Goal: Information Seeking & Learning: Learn about a topic

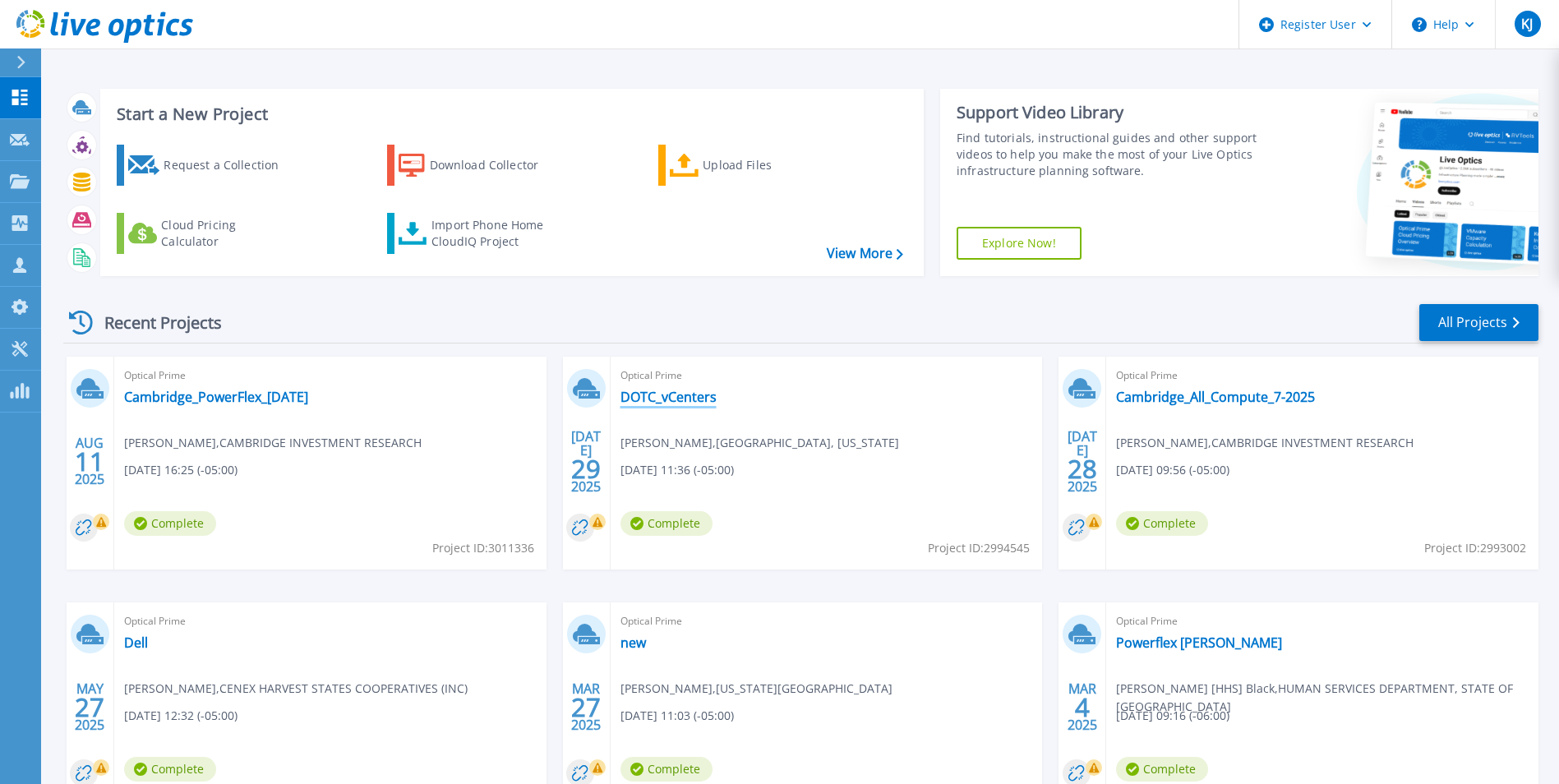
click at [679, 399] on link "DOTC_vCenters" at bounding box center [669, 397] width 96 height 16
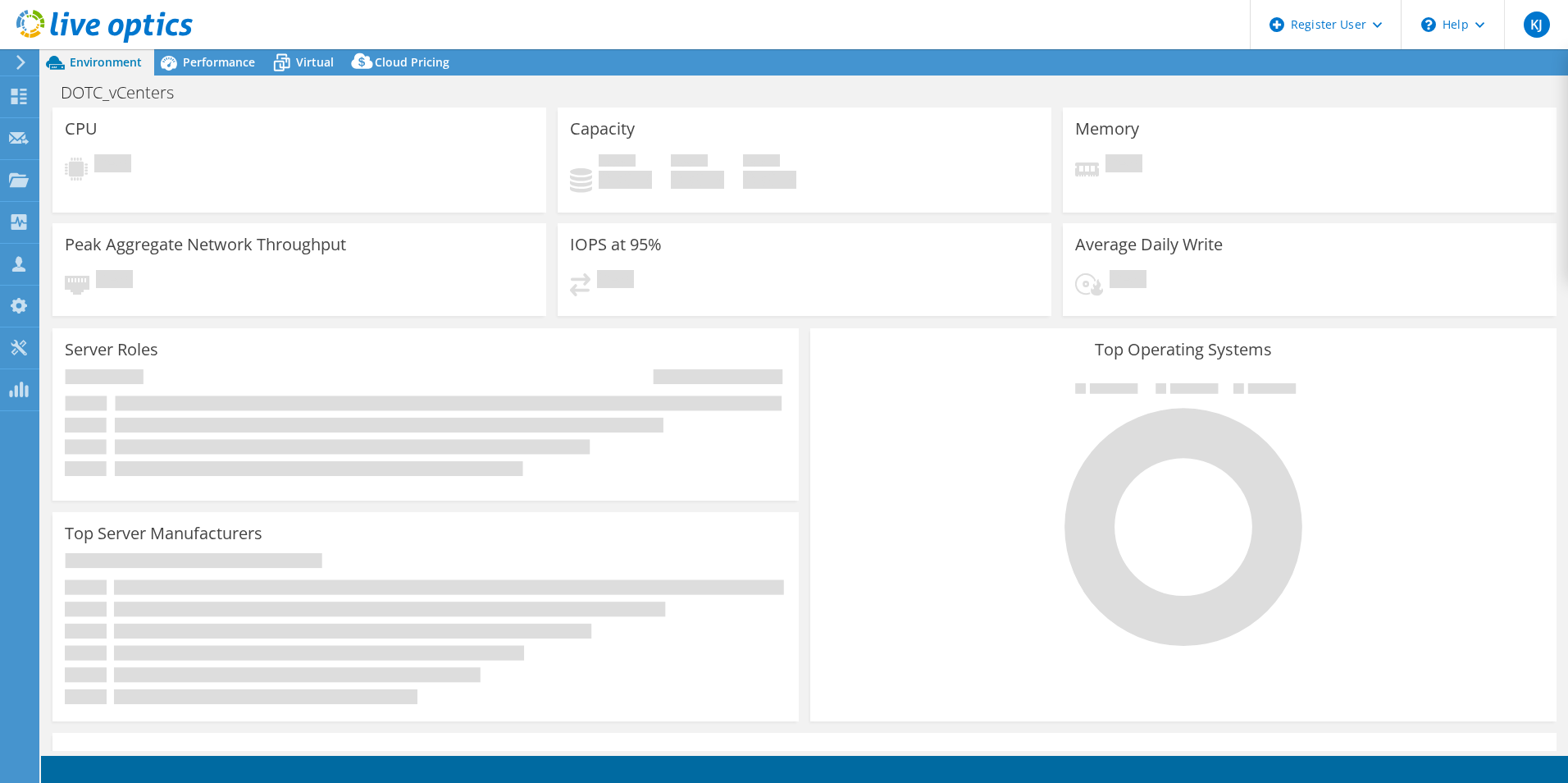
select select "USD"
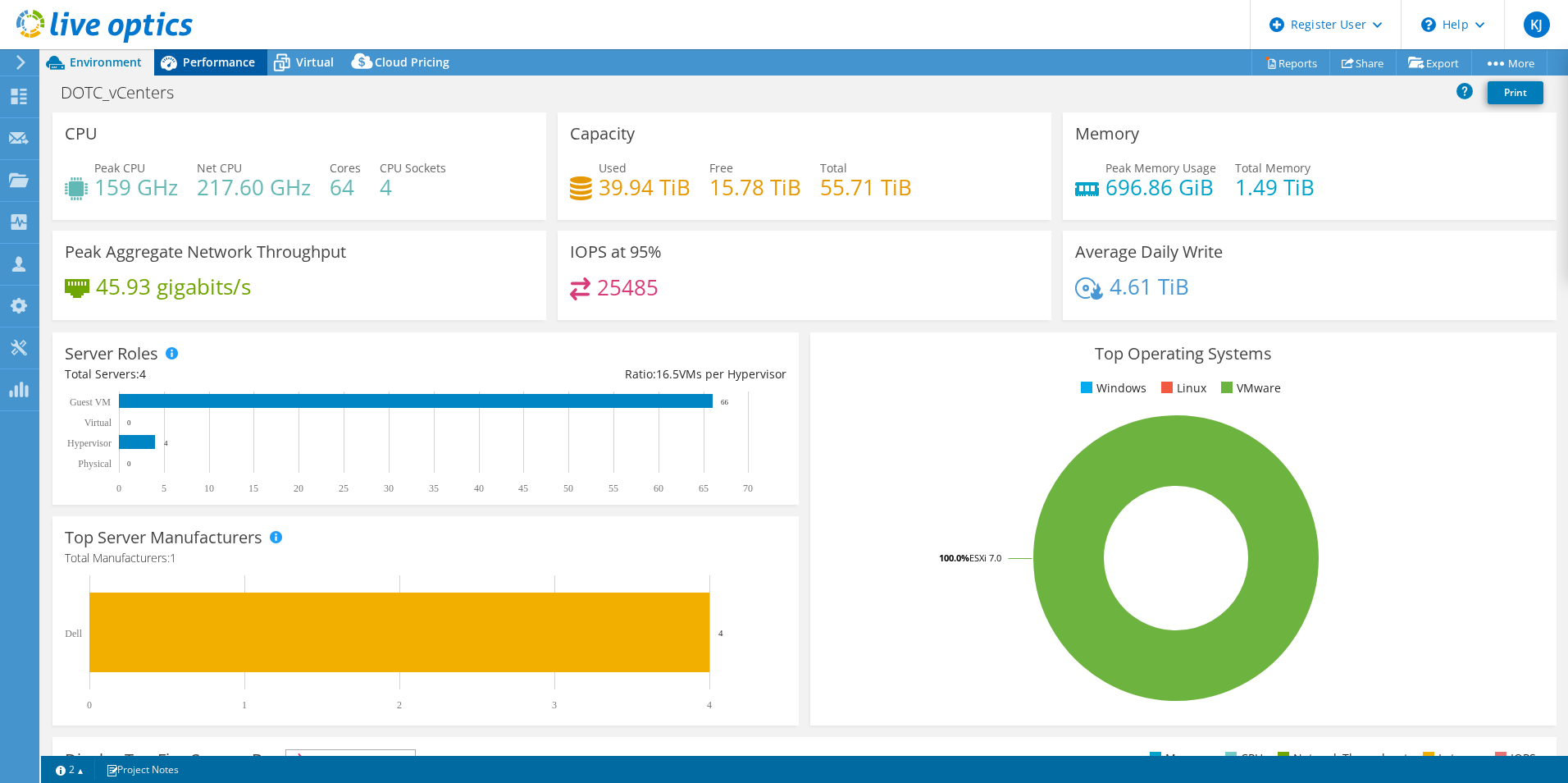
click at [229, 53] on div "Performance" at bounding box center [211, 62] width 113 height 26
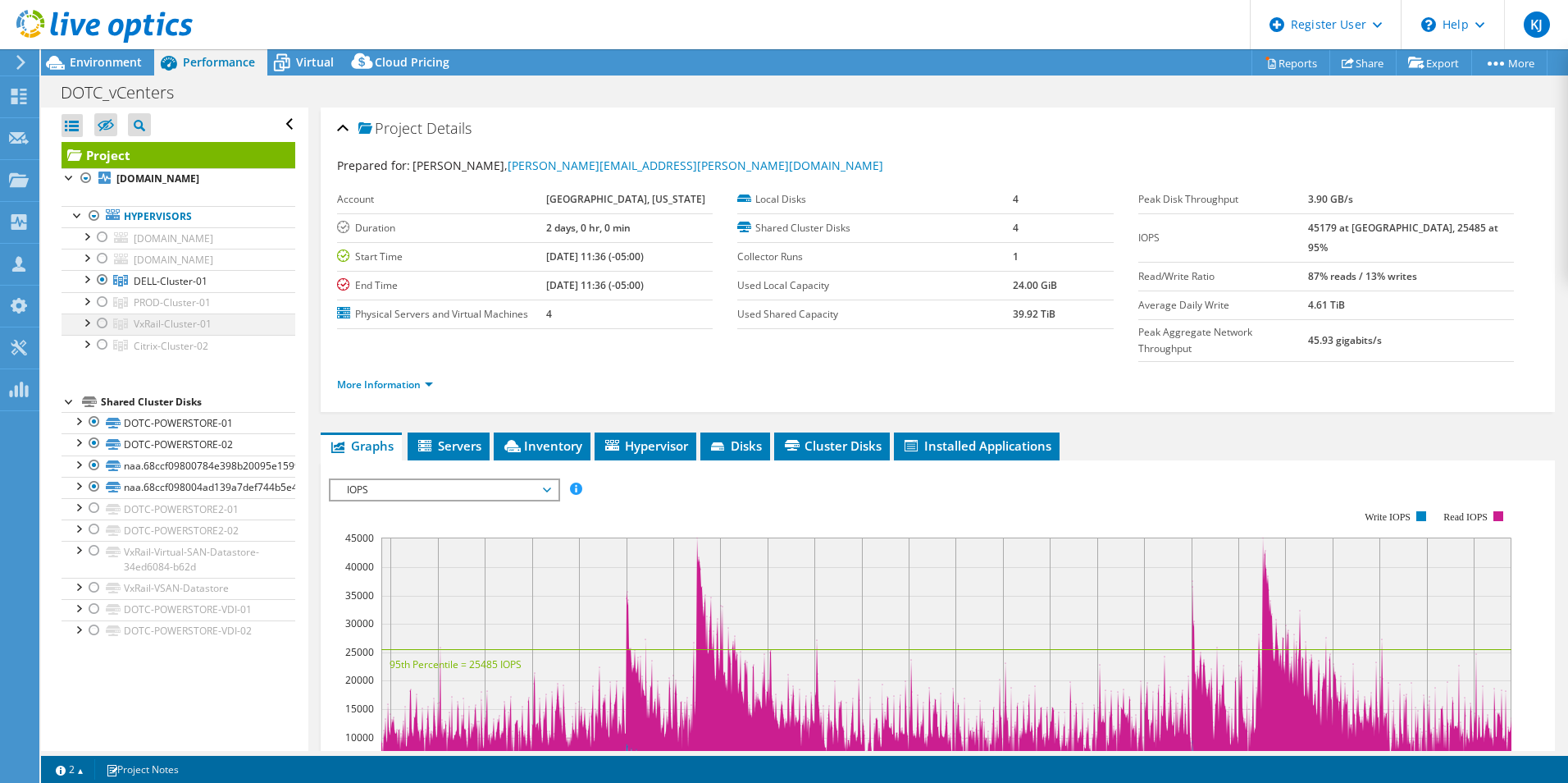
click at [100, 325] on div at bounding box center [102, 323] width 16 height 20
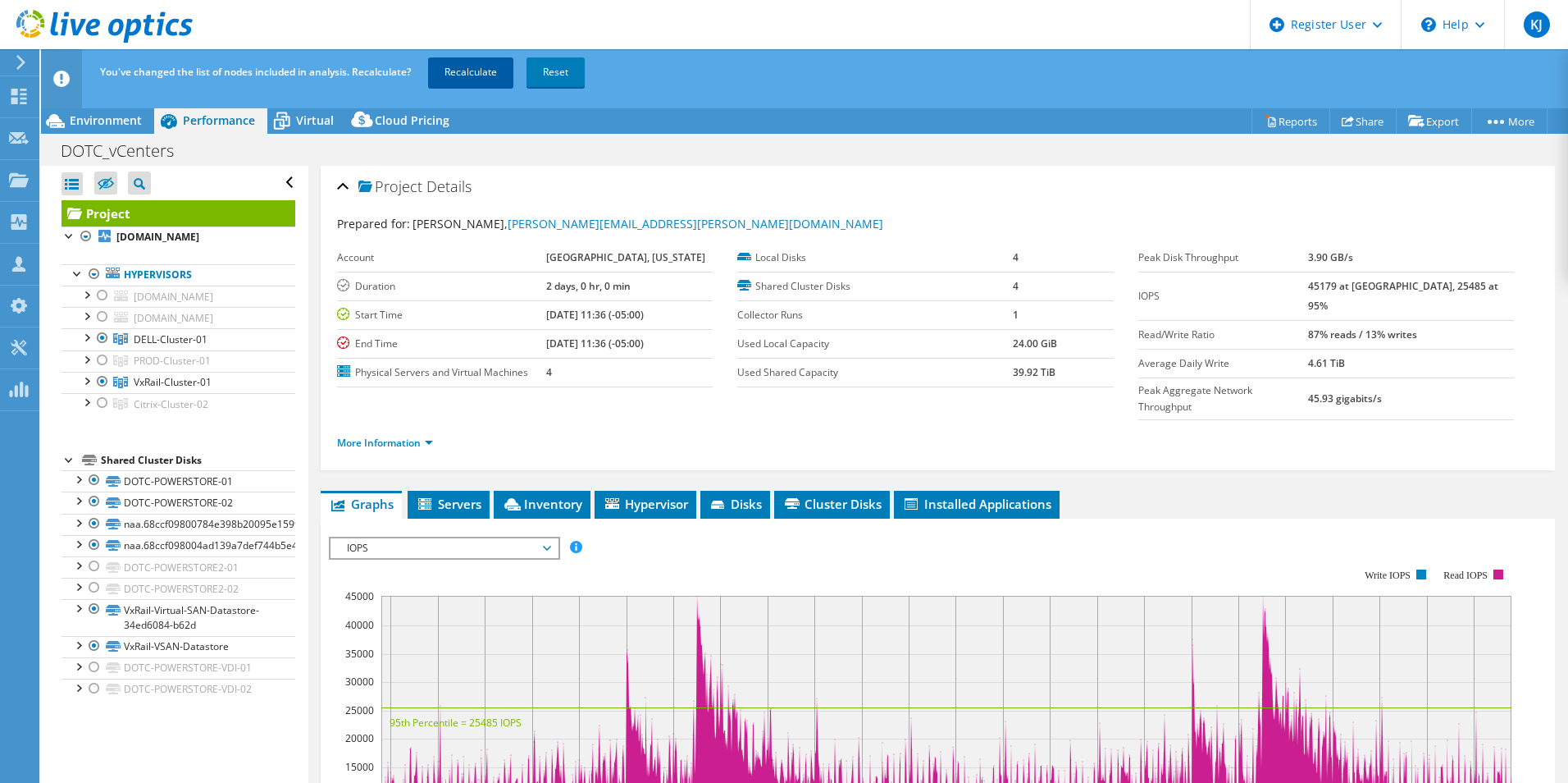
click at [473, 86] on link "Recalculate" at bounding box center [470, 72] width 85 height 30
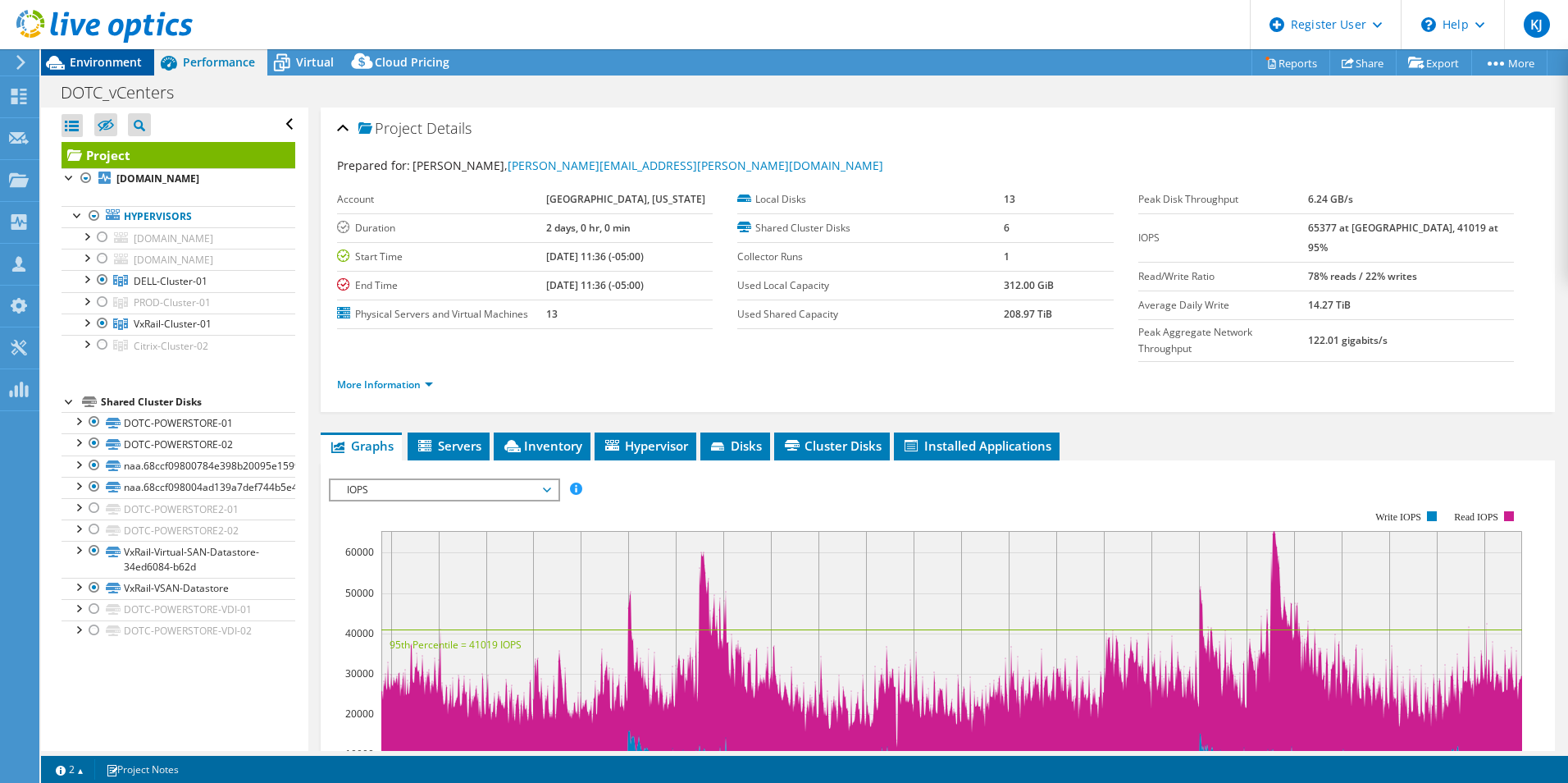
click at [132, 72] on div "Environment" at bounding box center [98, 62] width 113 height 26
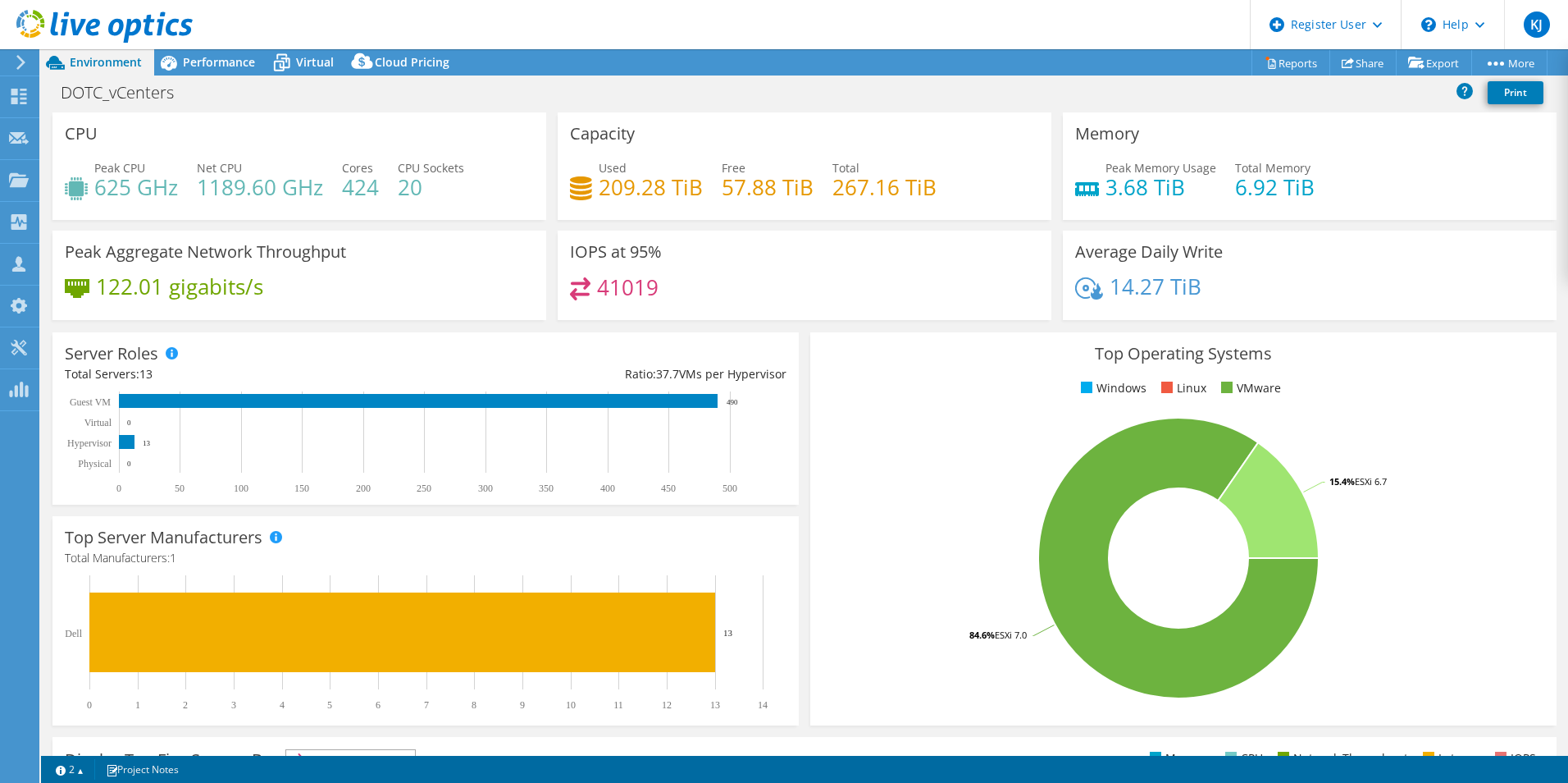
click at [1057, 257] on div "Average Daily Write 14.27 TiB" at bounding box center [1309, 275] width 505 height 90
click at [229, 66] on span "Performance" at bounding box center [219, 61] width 72 height 15
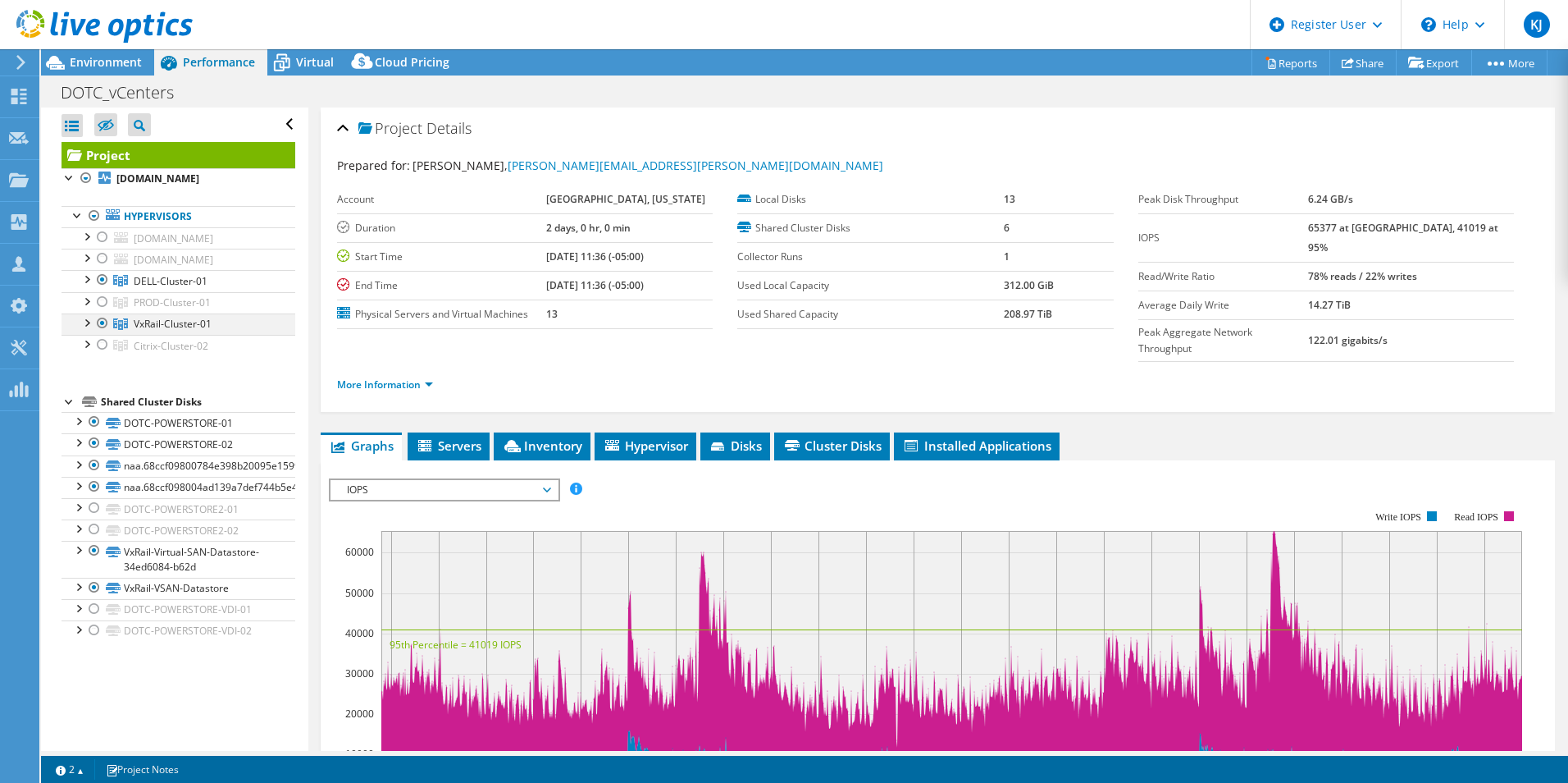
click at [100, 324] on div at bounding box center [102, 323] width 16 height 20
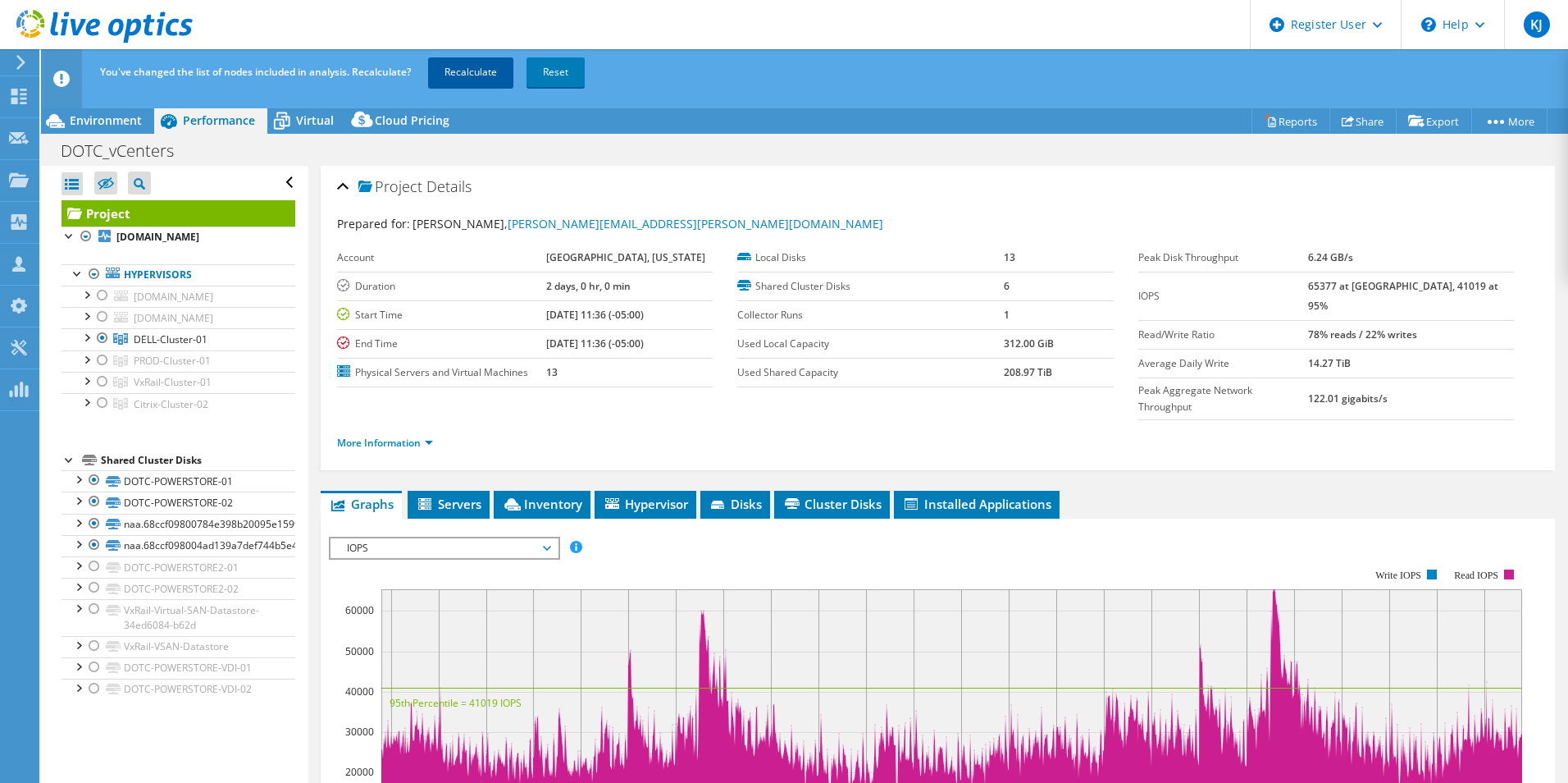
click at [445, 73] on link "Recalculate" at bounding box center [470, 72] width 85 height 30
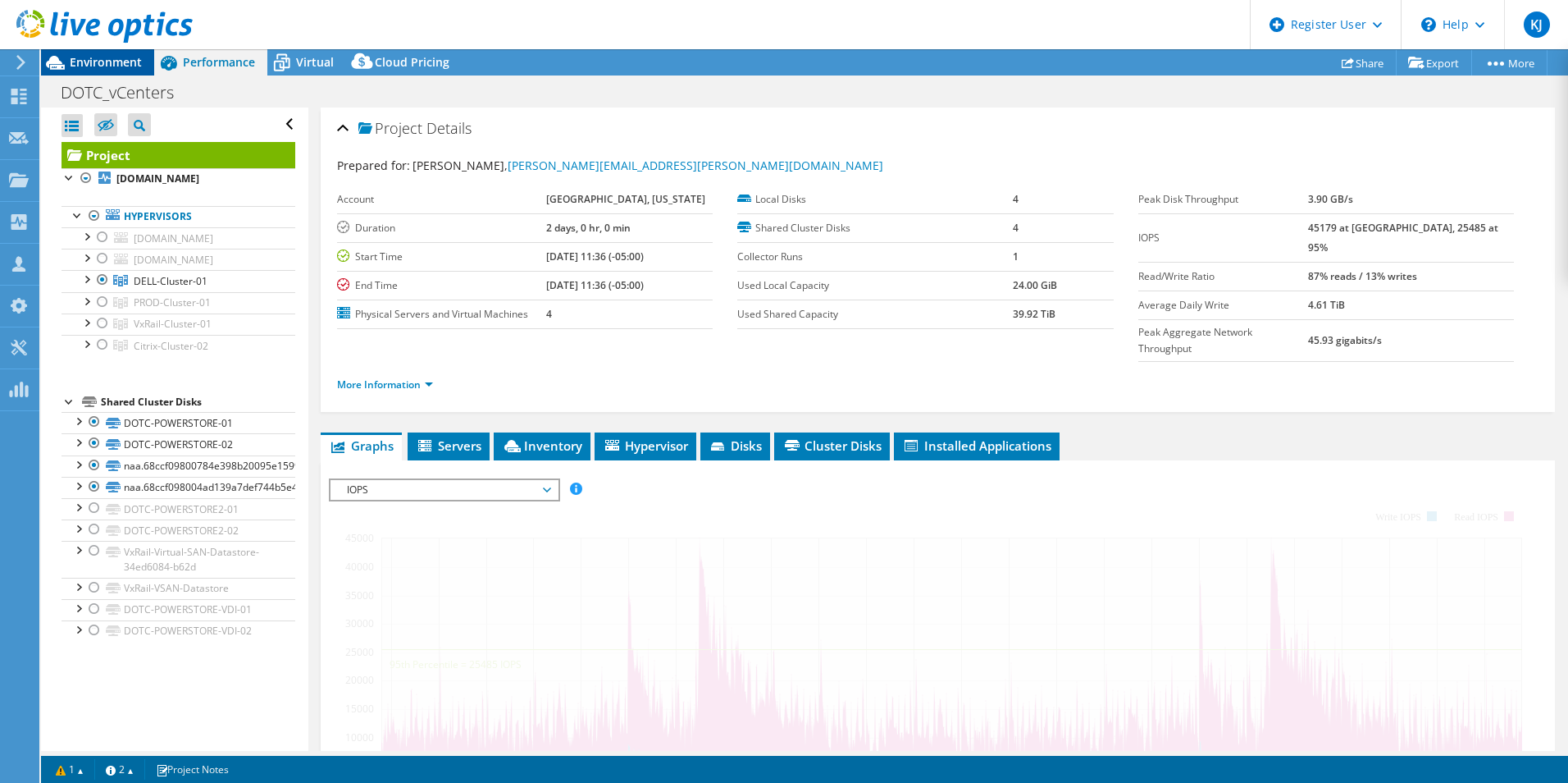
click at [138, 65] on span "Environment" at bounding box center [106, 61] width 72 height 15
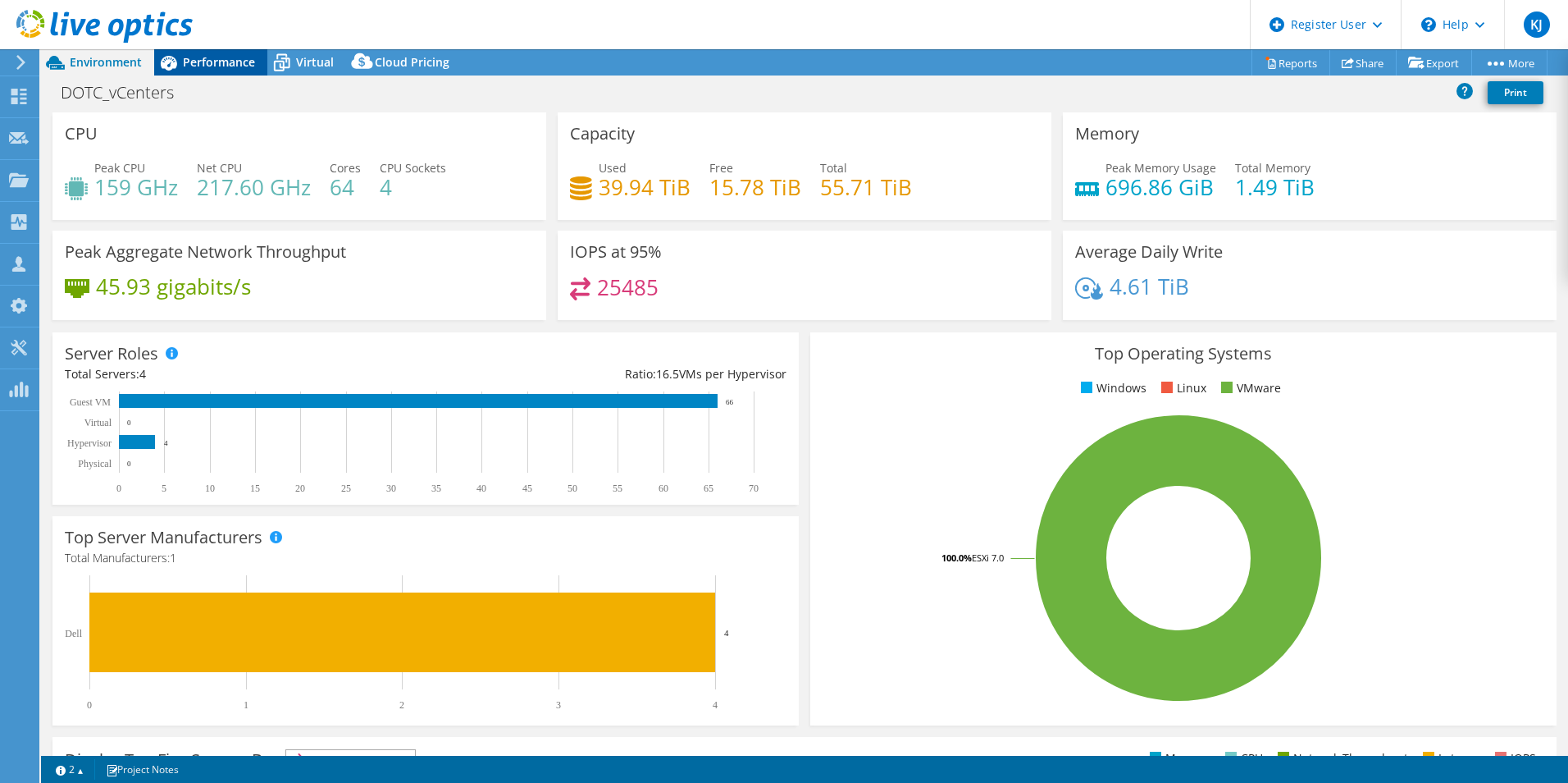
click at [241, 66] on span "Performance" at bounding box center [219, 61] width 72 height 15
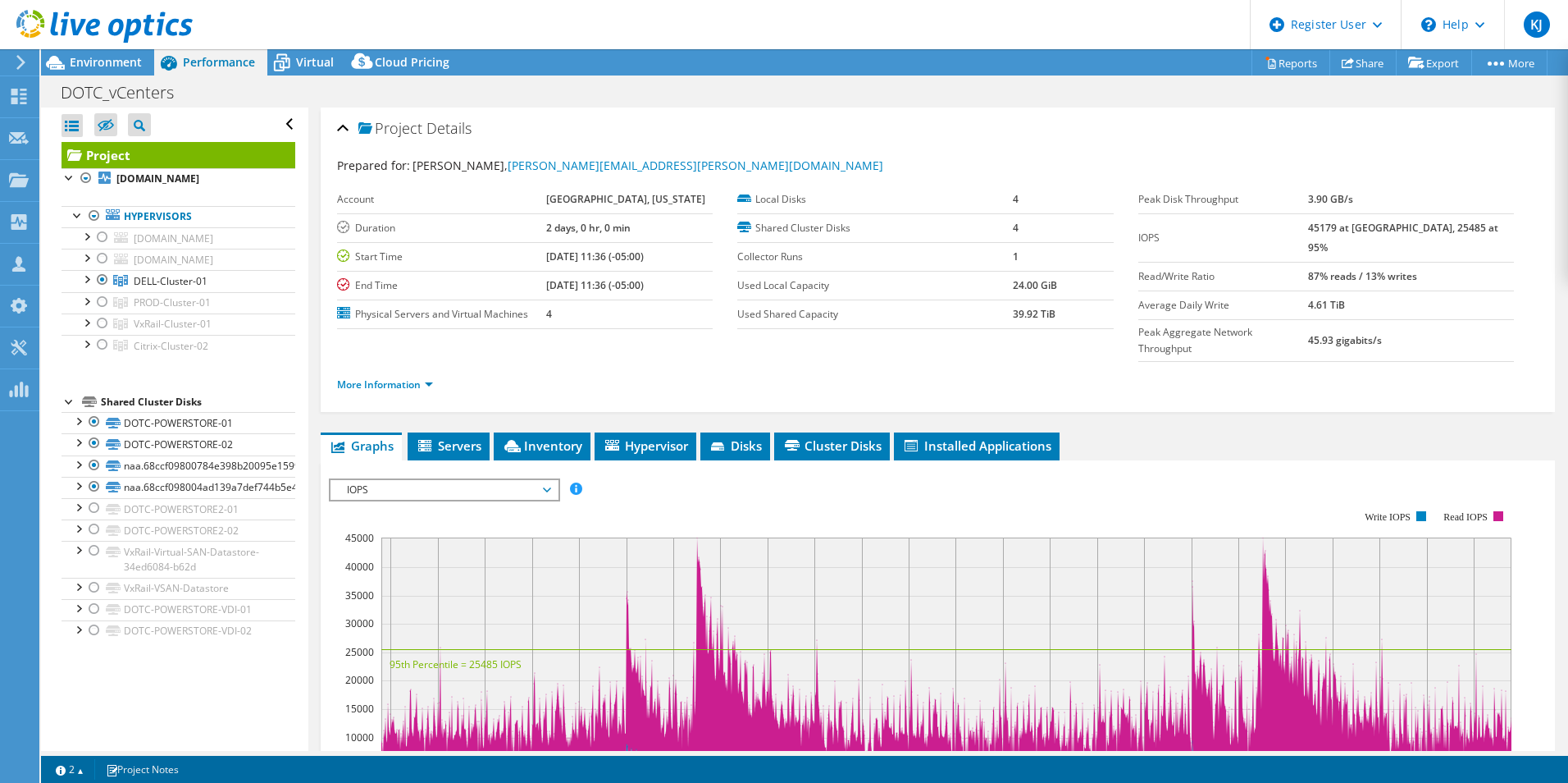
click at [450, 480] on span "IOPS" at bounding box center [444, 490] width 211 height 20
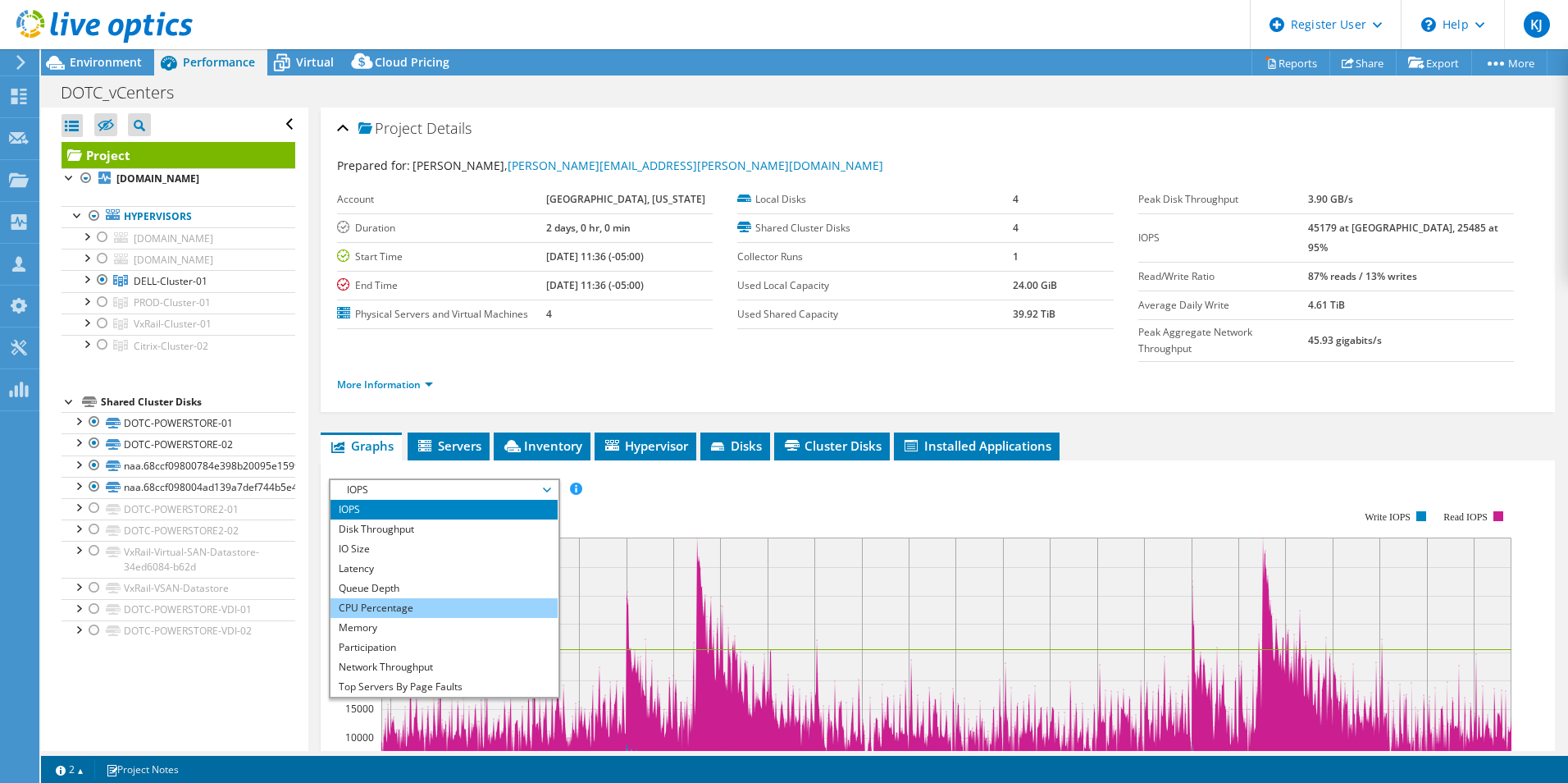
click at [446, 598] on li "CPU Percentage" at bounding box center [444, 608] width 227 height 20
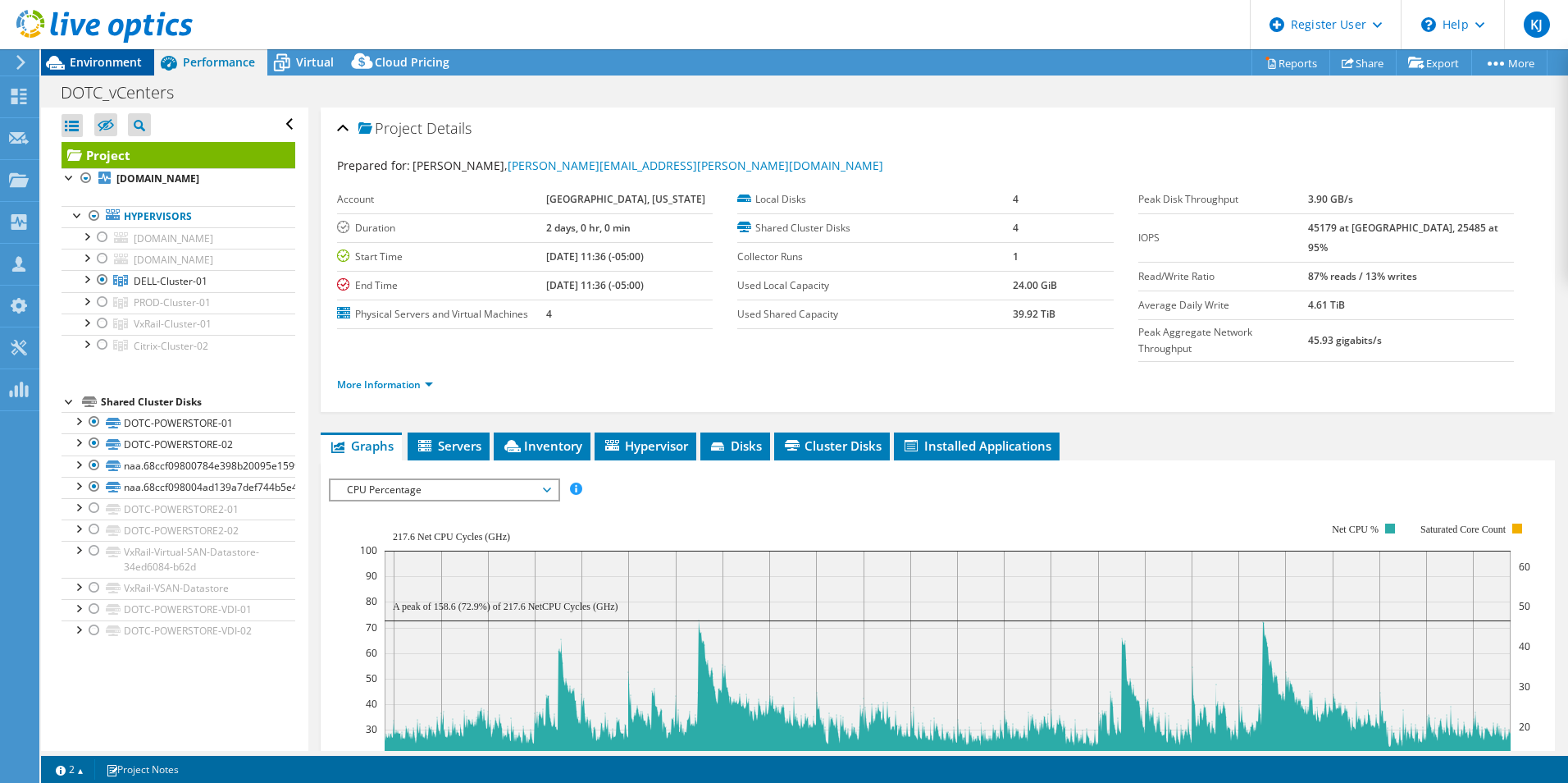
click at [136, 63] on span "Environment" at bounding box center [106, 61] width 72 height 15
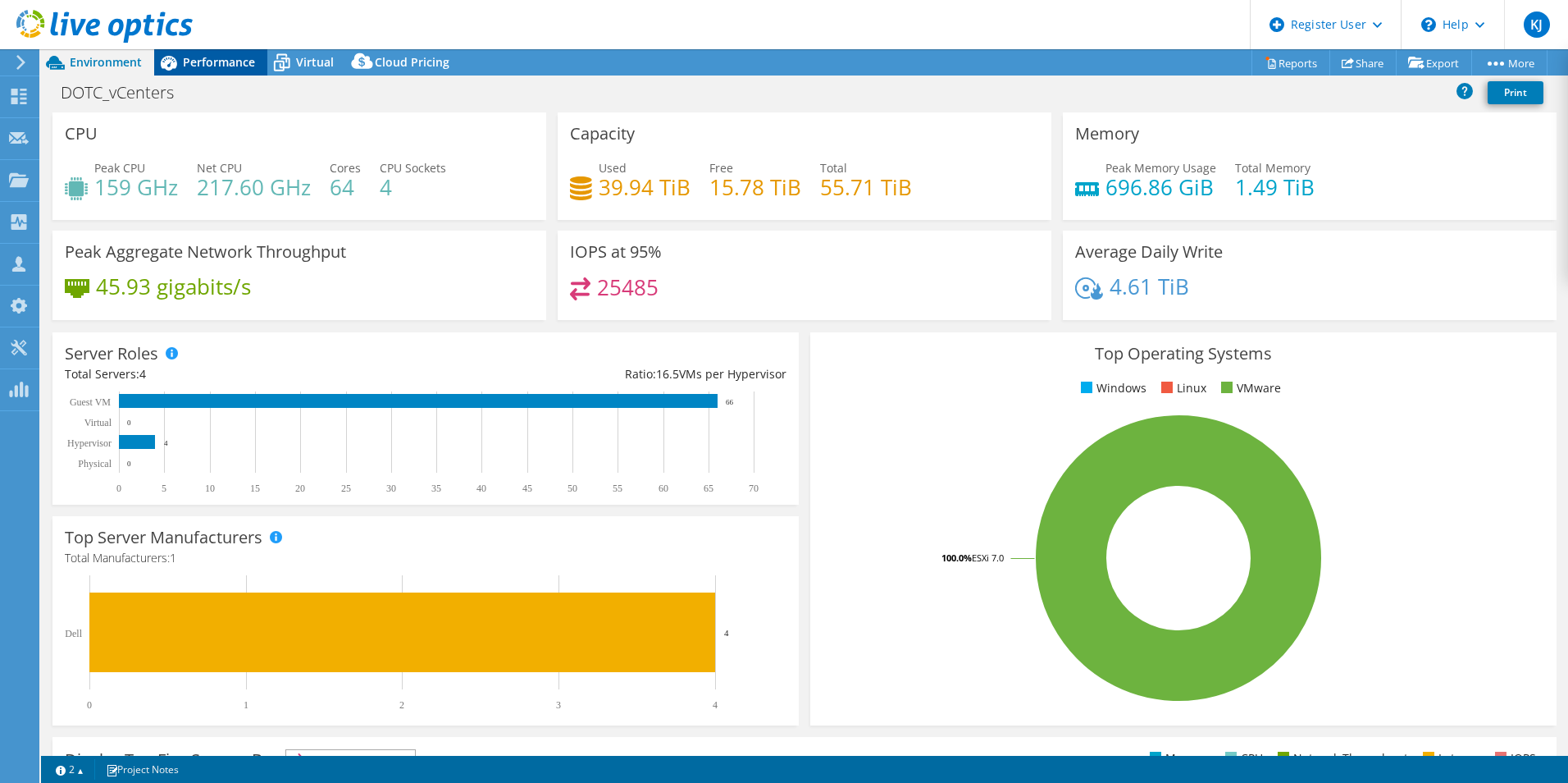
click at [171, 72] on icon at bounding box center [169, 63] width 29 height 29
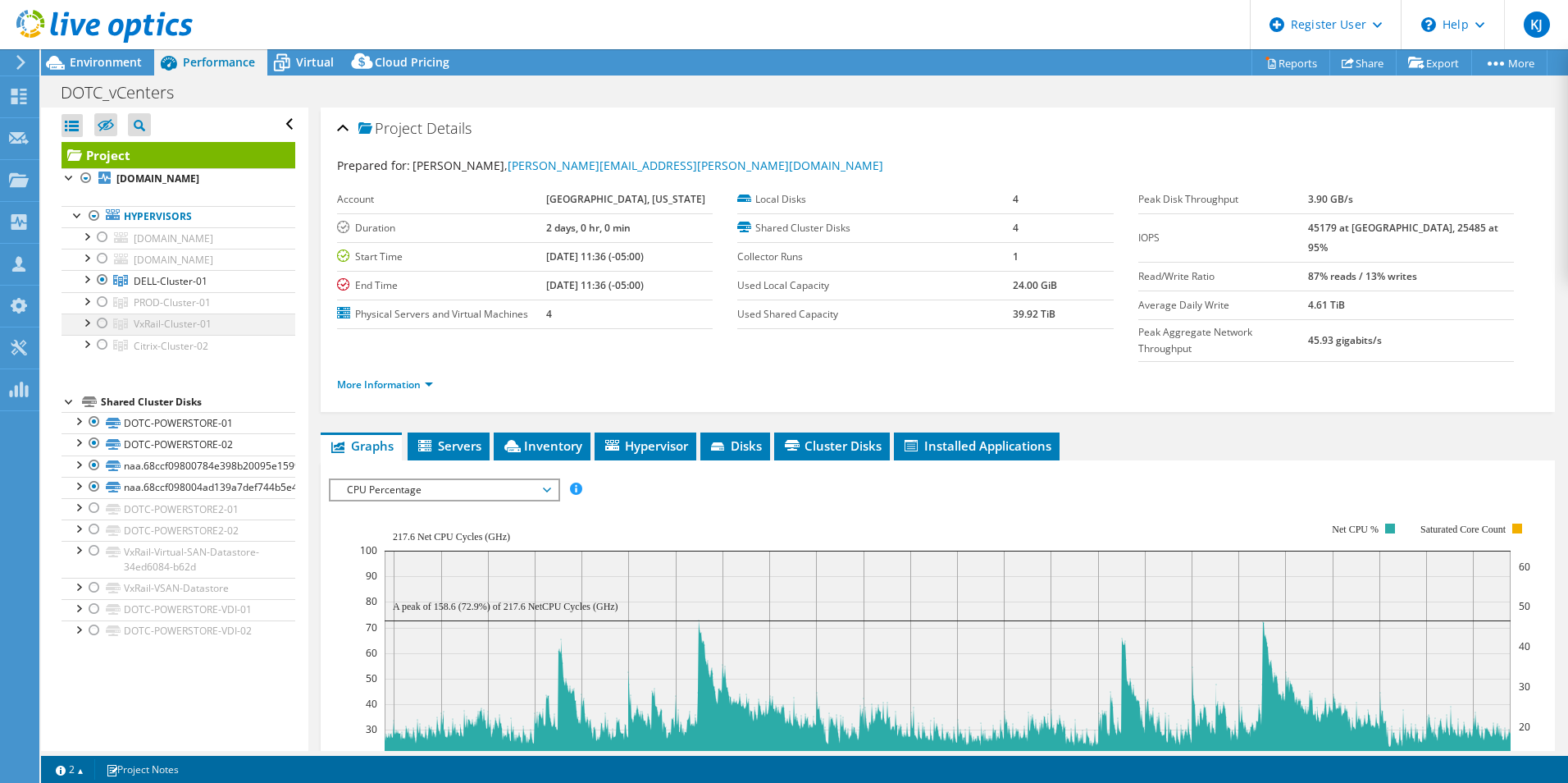
click at [101, 322] on div at bounding box center [102, 323] width 16 height 20
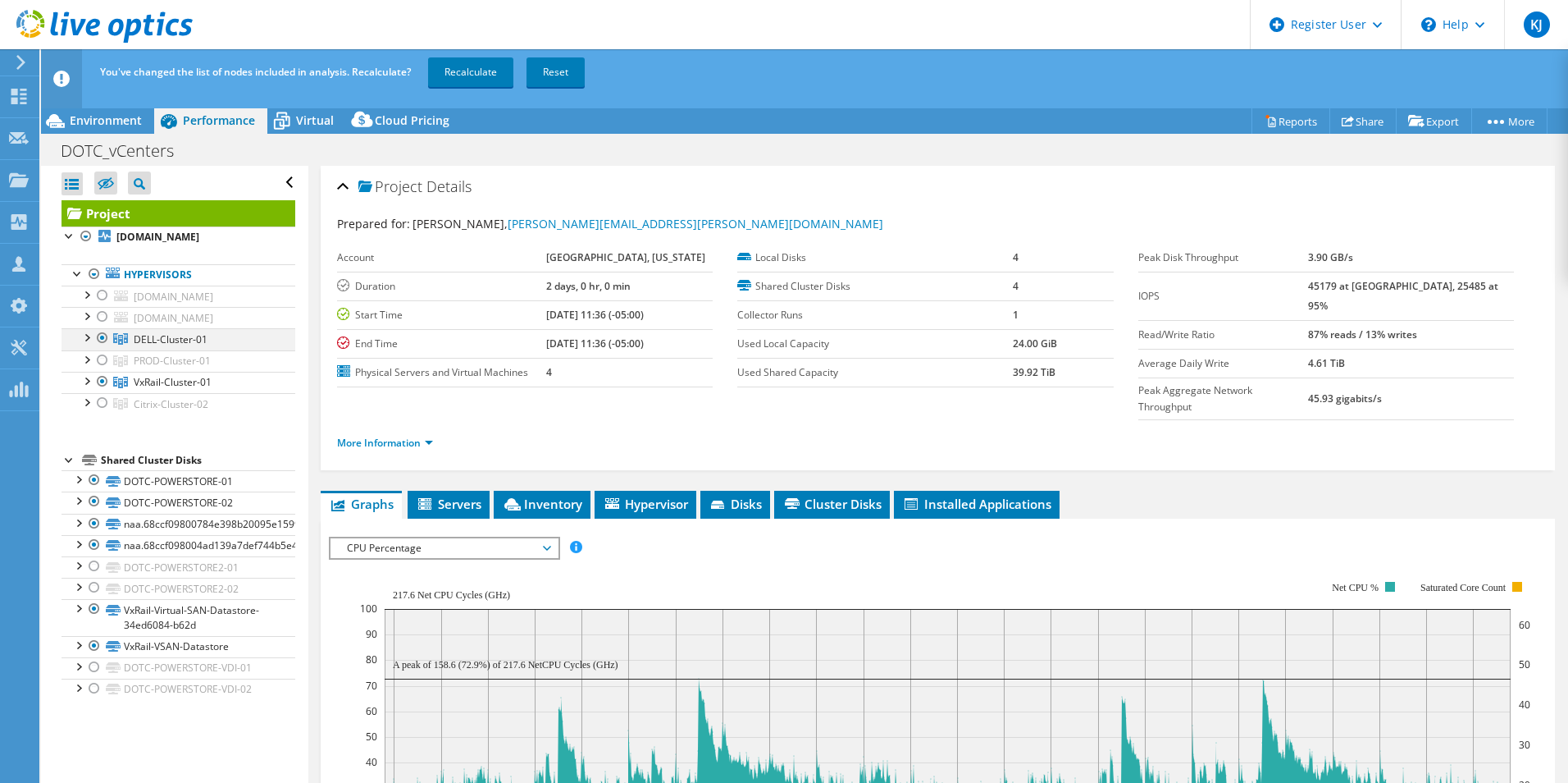
click at [105, 334] on div at bounding box center [102, 338] width 16 height 20
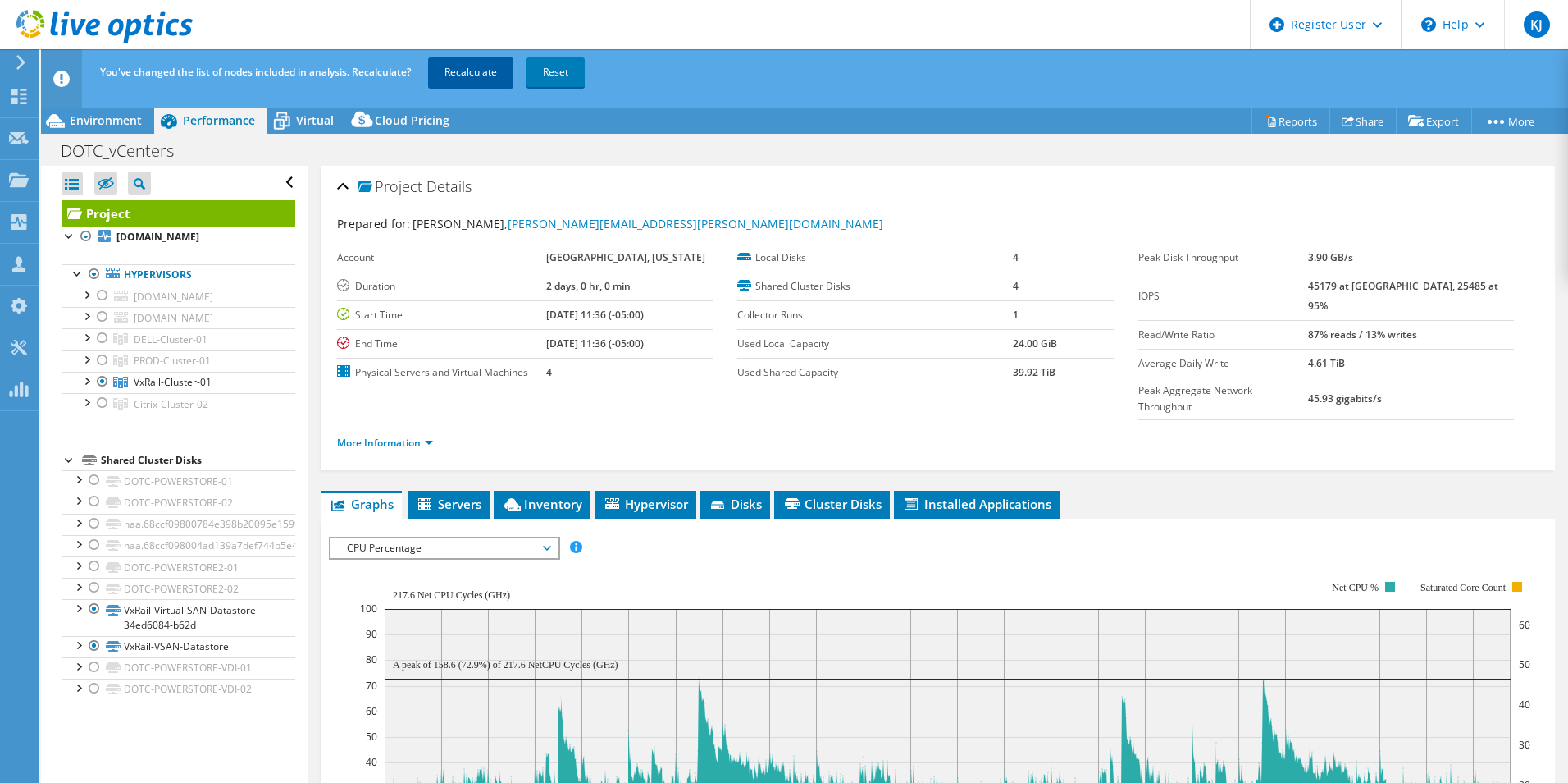
click at [463, 81] on link "Recalculate" at bounding box center [470, 72] width 85 height 30
